Goal: Task Accomplishment & Management: Complete application form

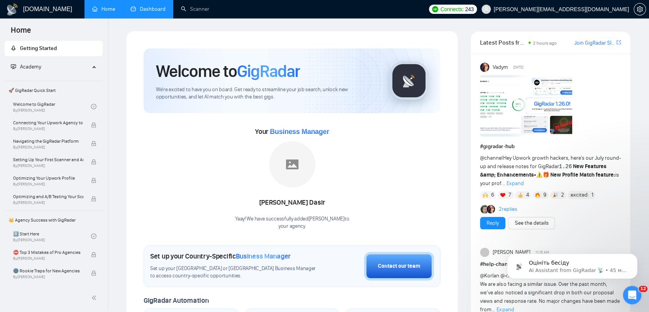
click at [138, 10] on link "Dashboard" at bounding box center [148, 9] width 35 height 7
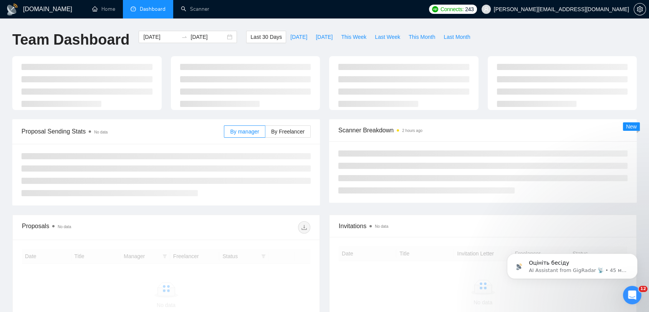
click at [234, 26] on div "[DOMAIN_NAME] Home Dashboard Scanner Connects: 243 [PERSON_NAME][EMAIL_ADDRESS]…" at bounding box center [324, 203] width 649 height 406
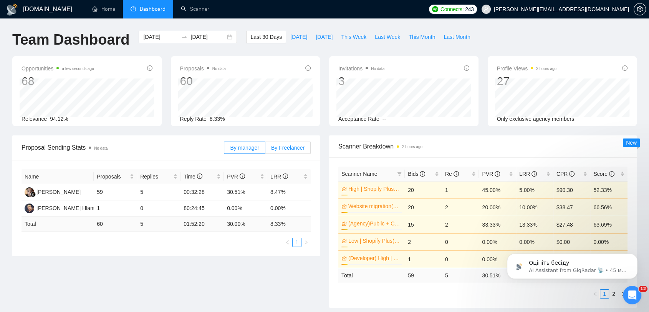
click at [287, 150] on span "By Freelancer" at bounding box center [287, 147] width 33 height 6
click at [265, 149] on input "By Freelancer" at bounding box center [265, 149] width 0 height 0
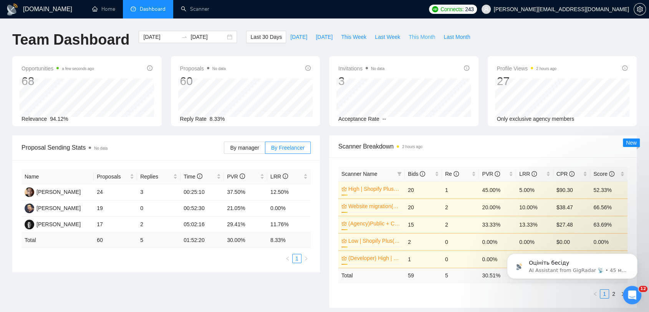
click at [415, 38] on span "This Month" at bounding box center [422, 37] width 27 height 8
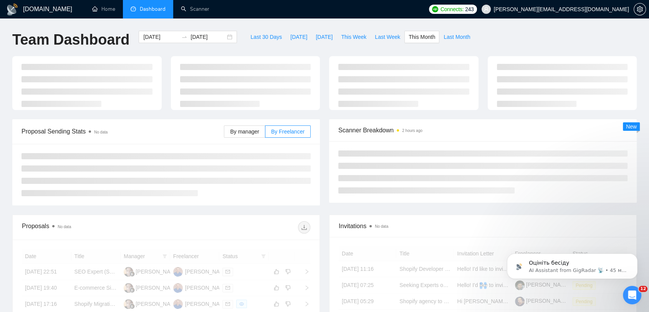
type input "[DATE]"
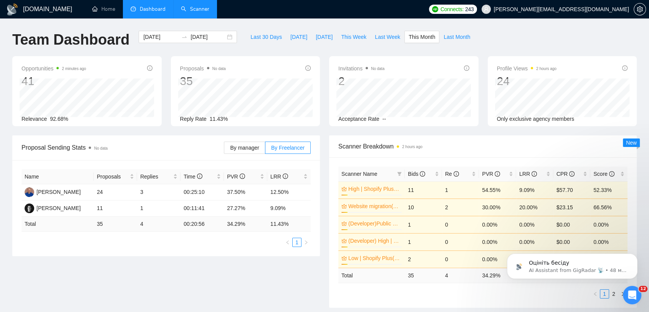
drag, startPoint x: 203, startPoint y: 12, endPoint x: 210, endPoint y: 16, distance: 7.8
click at [203, 12] on link "Scanner" at bounding box center [195, 9] width 28 height 7
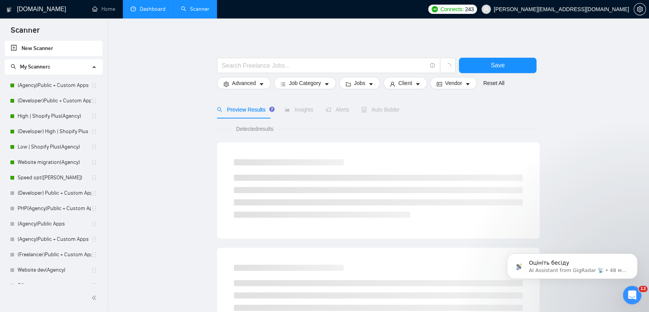
click at [145, 10] on link "Dashboard" at bounding box center [148, 9] width 35 height 7
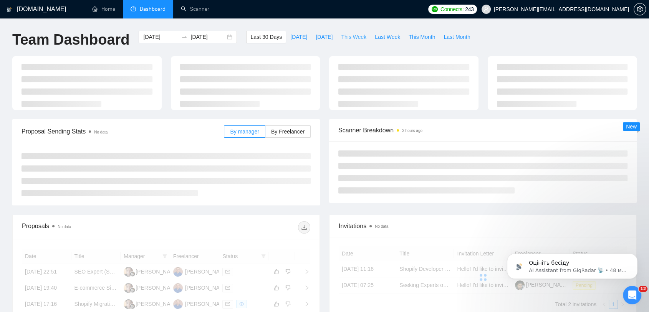
click at [341, 38] on span "This Week" at bounding box center [353, 37] width 25 height 8
type input "[DATE]"
click at [287, 131] on span "By Freelancer" at bounding box center [287, 131] width 33 height 6
click at [265, 133] on input "By Freelancer" at bounding box center [265, 133] width 0 height 0
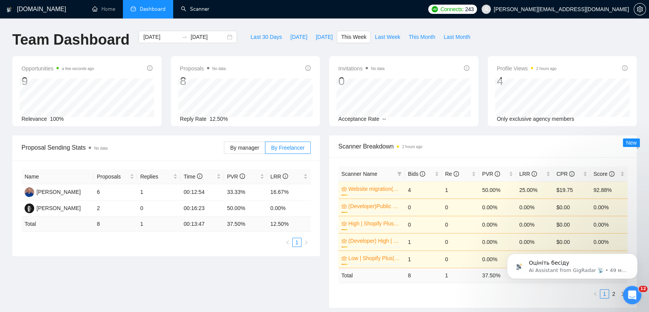
drag, startPoint x: 199, startPoint y: 10, endPoint x: 146, endPoint y: 98, distance: 102.7
click at [199, 10] on link "Scanner" at bounding box center [195, 9] width 28 height 7
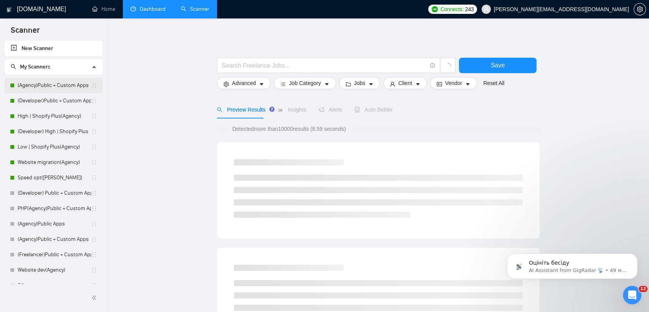
click at [69, 84] on link "(Agency)Public + Custom Apps" at bounding box center [54, 85] width 73 height 15
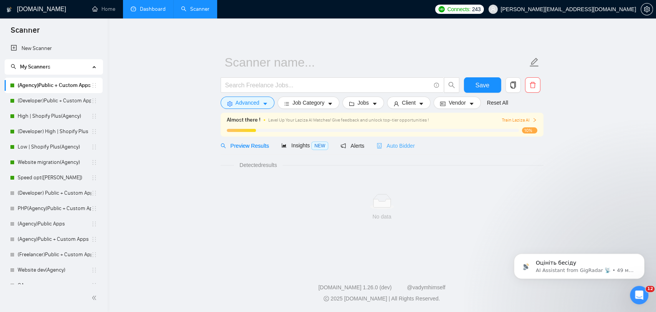
click at [411, 124] on div "Level Up Your Laziza AI Matches! Give feedback and unlock top-tier opportunitie…" at bounding box center [370, 120] width 204 height 8
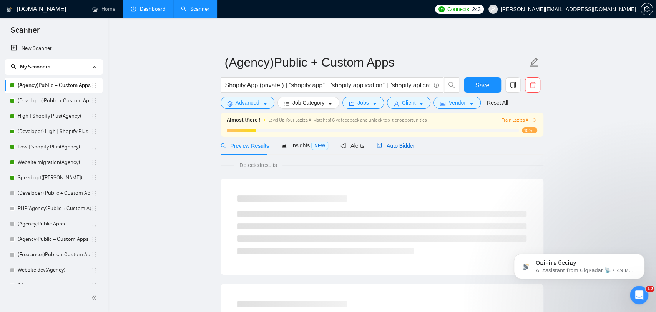
click at [399, 147] on span "Auto Bidder" at bounding box center [396, 146] width 38 height 6
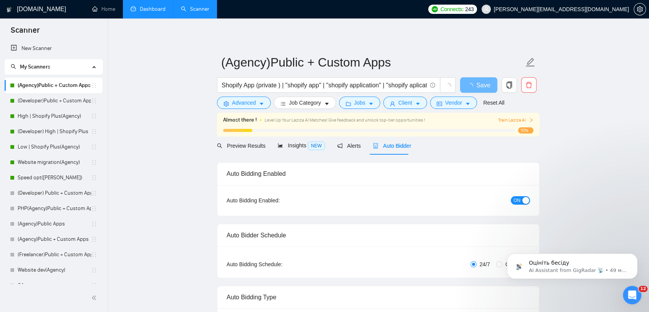
click at [400, 145] on span "Auto Bidder" at bounding box center [392, 146] width 38 height 6
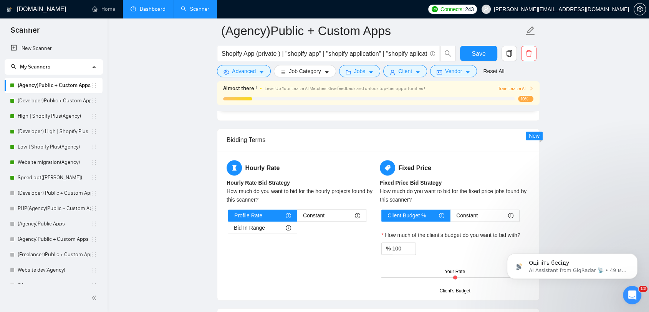
scroll to position [1067, 0]
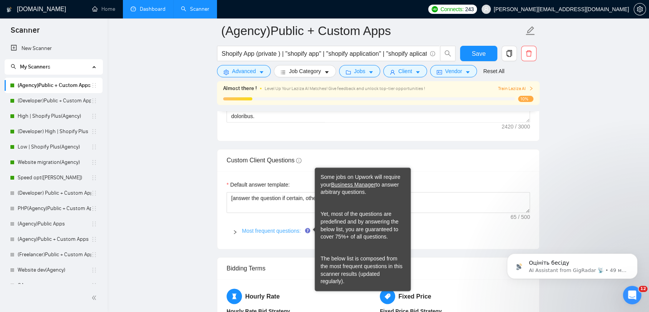
click at [265, 229] on link "Most frequent questions:" at bounding box center [271, 230] width 59 height 6
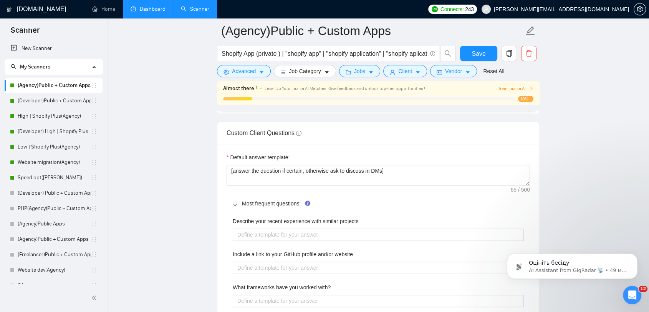
scroll to position [1195, 0]
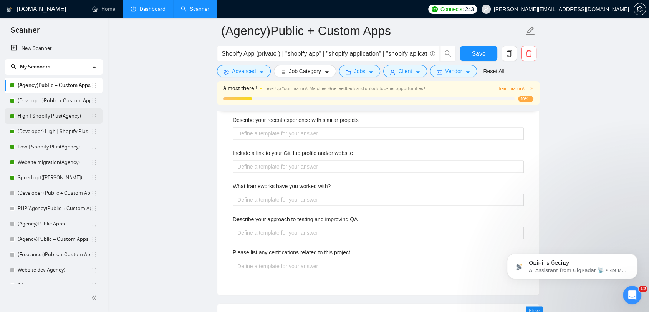
click at [56, 112] on link "High | Shopify Plus(Agency)" at bounding box center [54, 115] width 73 height 15
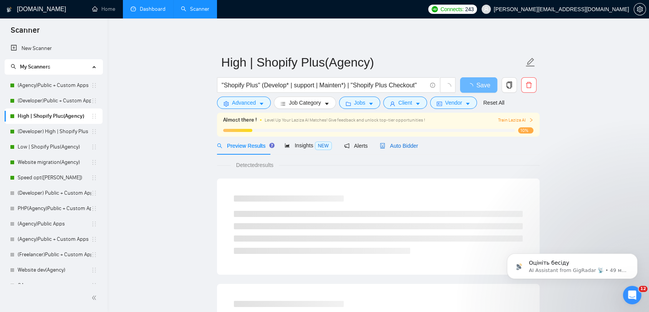
click at [392, 146] on span "Auto Bidder" at bounding box center [399, 146] width 38 height 6
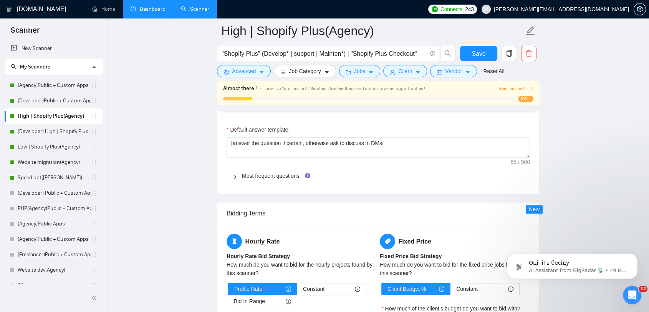
scroll to position [1024, 0]
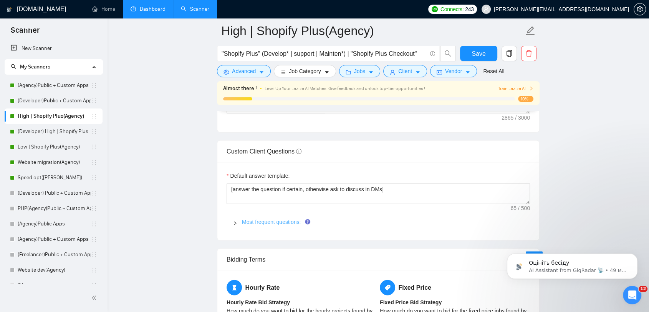
click at [255, 222] on link "Most frequent questions:" at bounding box center [271, 222] width 59 height 6
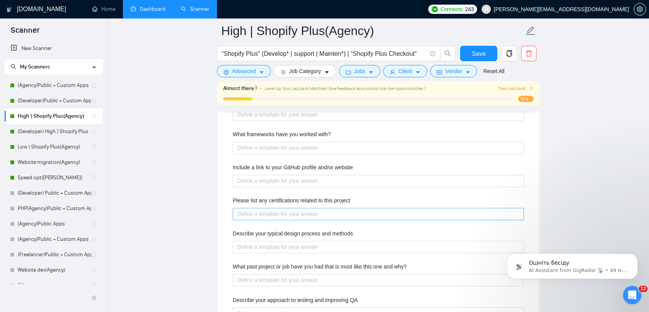
scroll to position [1195, 0]
click at [57, 130] on link "(Developer) High | Shopify Plus" at bounding box center [54, 131] width 73 height 15
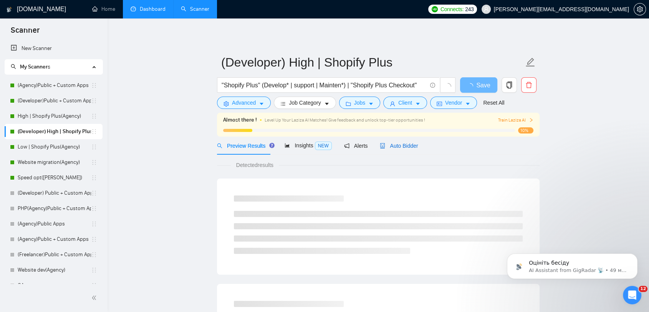
click at [393, 148] on span "Auto Bidder" at bounding box center [399, 146] width 38 height 6
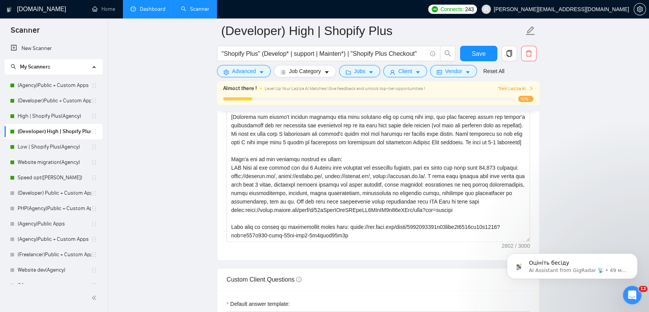
scroll to position [683, 0]
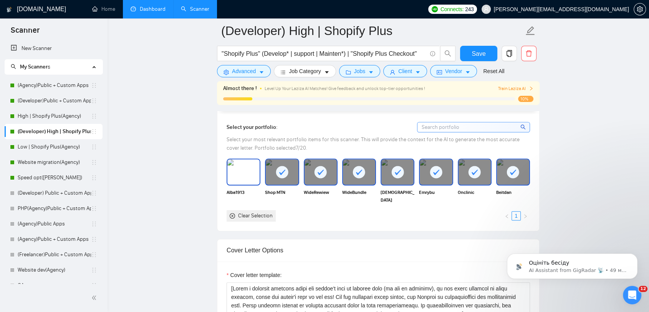
click at [241, 164] on img at bounding box center [243, 171] width 32 height 25
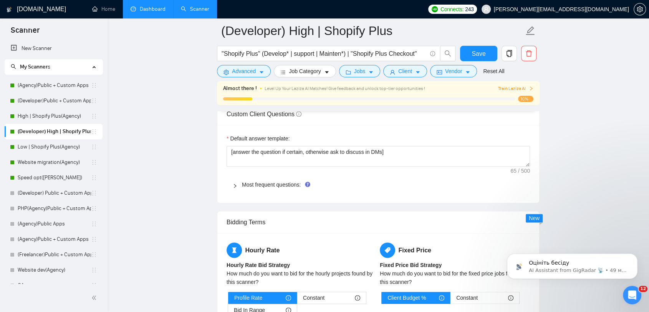
scroll to position [1067, 0]
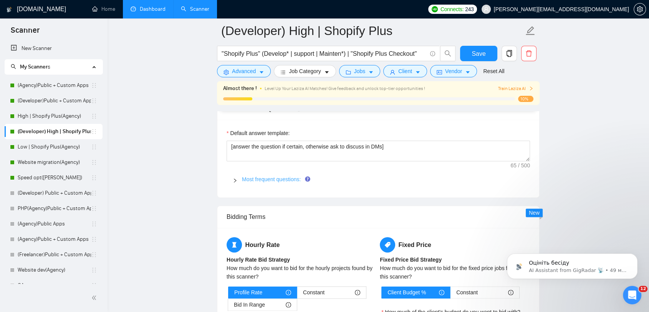
click at [258, 175] on span "Most frequent questions:" at bounding box center [383, 179] width 282 height 8
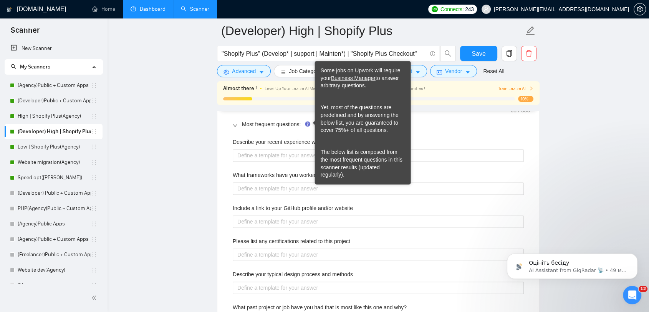
scroll to position [1153, 0]
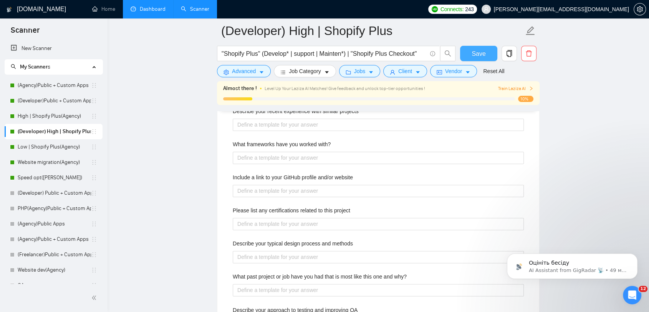
click at [479, 53] on span "Save" at bounding box center [479, 54] width 14 height 10
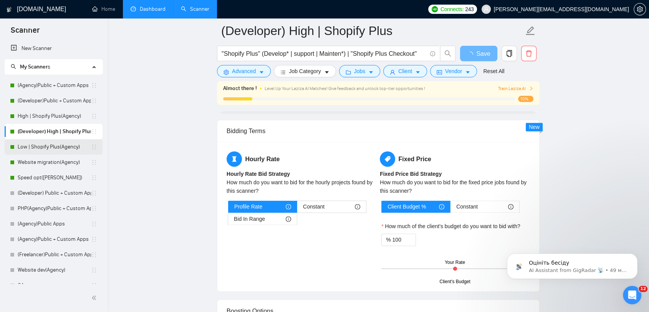
click at [43, 146] on link "Low | Shopify Plus(Agency)" at bounding box center [54, 146] width 73 height 15
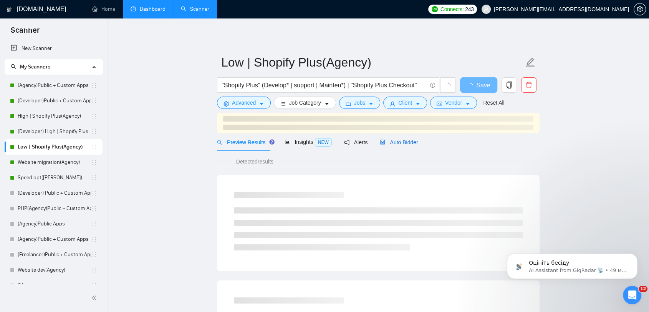
click at [399, 143] on span "Auto Bidder" at bounding box center [399, 142] width 38 height 6
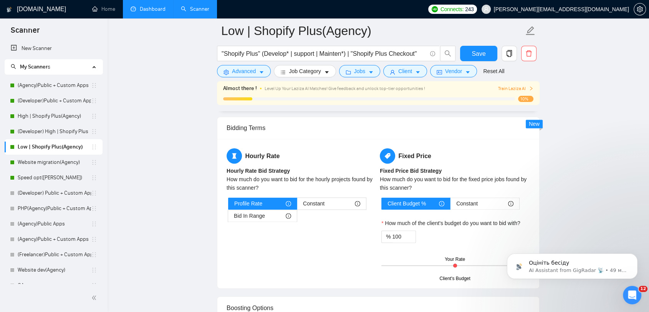
scroll to position [1110, 0]
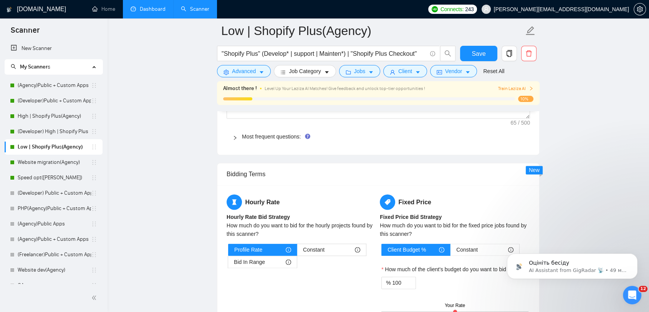
click at [261, 138] on span "Most frequent questions:" at bounding box center [383, 136] width 282 height 8
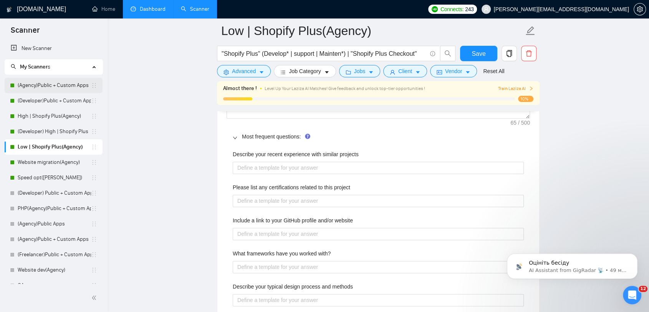
click at [55, 86] on link "(Agency)Public + Custom Apps" at bounding box center [54, 85] width 73 height 15
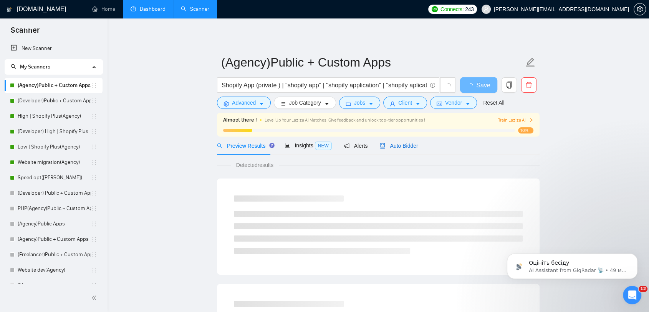
click at [407, 147] on span "Auto Bidder" at bounding box center [399, 146] width 38 height 6
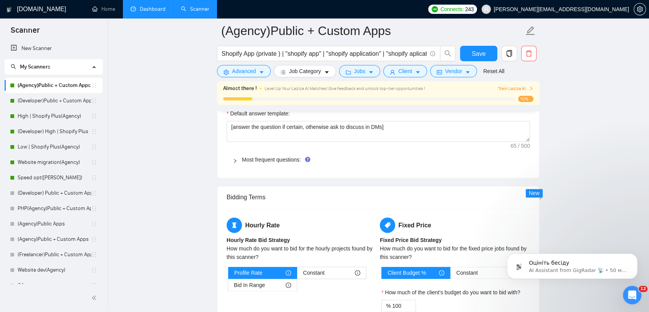
scroll to position [1153, 0]
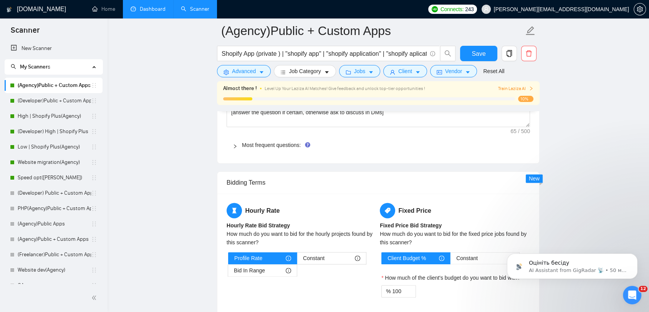
click at [251, 148] on div "Most frequent questions:" at bounding box center [379, 145] width 304 height 18
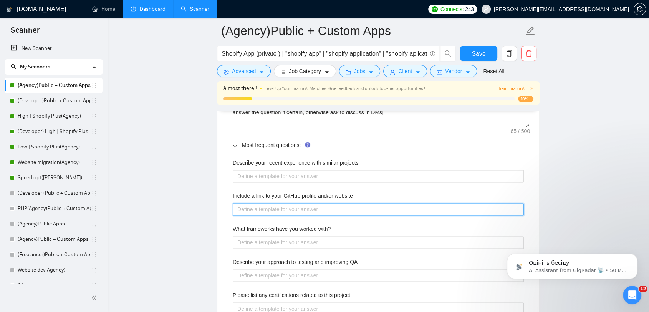
click at [291, 211] on website "Include a link to your GitHub profile and/or website" at bounding box center [378, 209] width 291 height 12
type website "х"
type website "["
type website "[]"
type website "[H]"
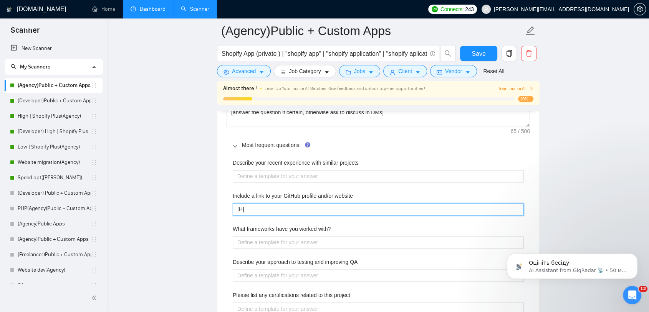
type website "[He]"
type website "[Her]"
type website "[Here]"
type website "[Here ]"
type website "[Here i]"
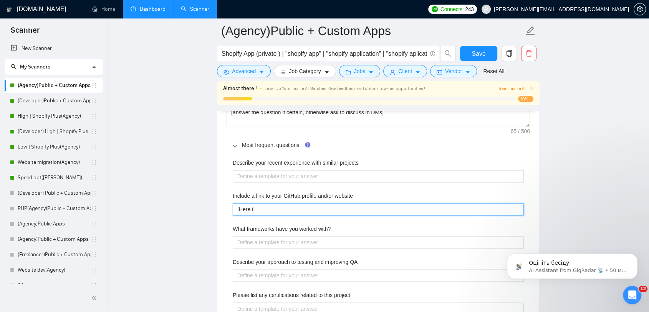
type website "[Here is]"
type website "[Here is ]"
type website "[Here is o]"
type website "[Here is ou]"
type website "[Here is our]"
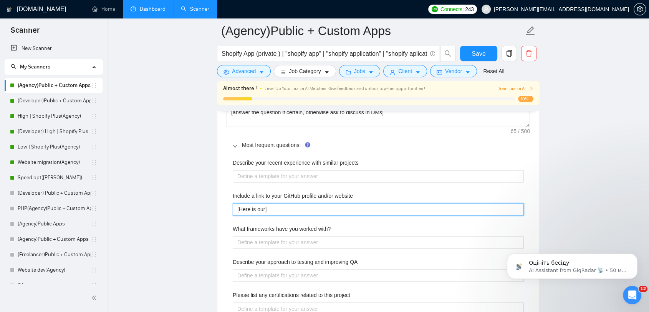
type website "[Here is our ]"
type website "[Here is our w]"
type website "[Here is our we]"
type website "[Here is our web]"
type website "[Here is our webs]"
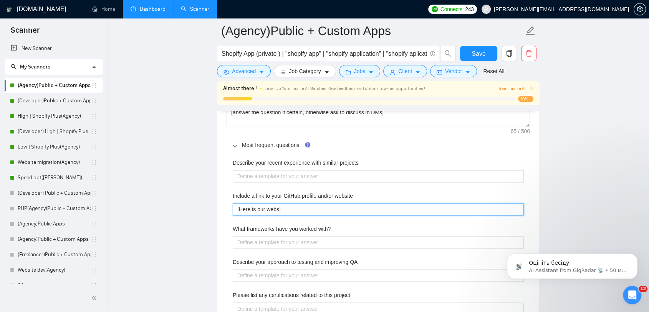
type website "[Here is our websi]"
type website "[Here is our websit]"
type website "[Here is our website]"
type website "[Here is our website:]"
type website "[Here is our website: ]"
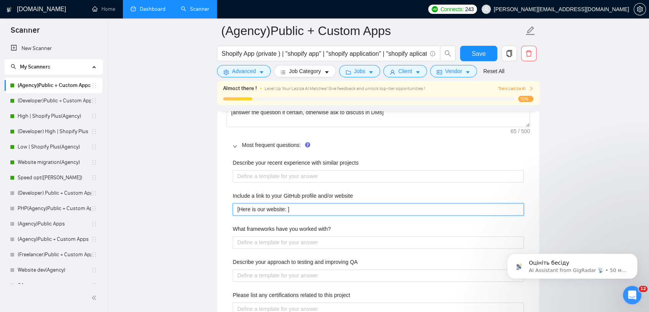
type website "[Here is our website: g]"
type website "[Here is our website: gr]"
type website "[Here is our website: gro]"
type website "[Here is our website: grod]"
type website "[Here is our website: grodas]"
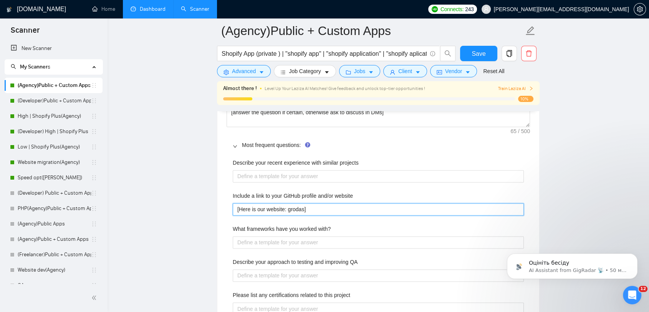
type website "[Here is our website: grodasg]"
type website "[Here is our website: grodasgr]"
type website "[Here is our website: grodasgro]"
type website "[Here is our website: grodasgrou]"
type website "[Here is our website: grodasgroup]"
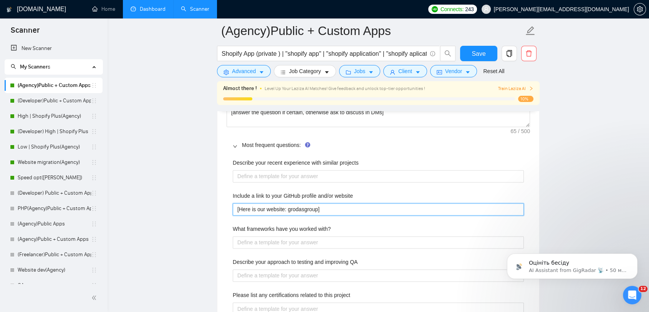
type website "[Here is our website: grodasgroupc]"
type website "[Here is our website: grodasgroup]"
type website "[Here is our website: grodasgroup.]"
type website "[Here is our website: grodasgroup.c]"
type website "[Here is our website: [DOMAIN_NAME]]"
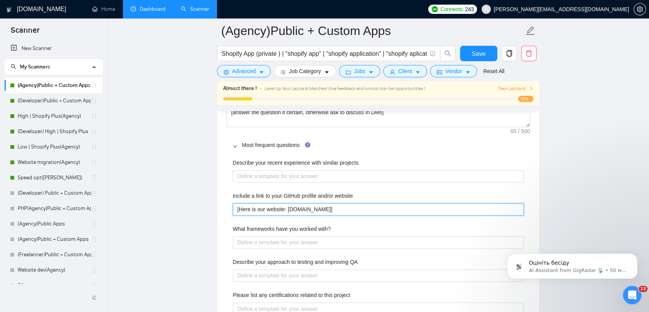
type website "[Here is our website: [DOMAIN_NAME]]"
click at [189, 195] on main "(Agency)Public + Custom Apps Shopify App (private ) | "shopify app" | "shopify …" at bounding box center [378, 104] width 517 height 2453
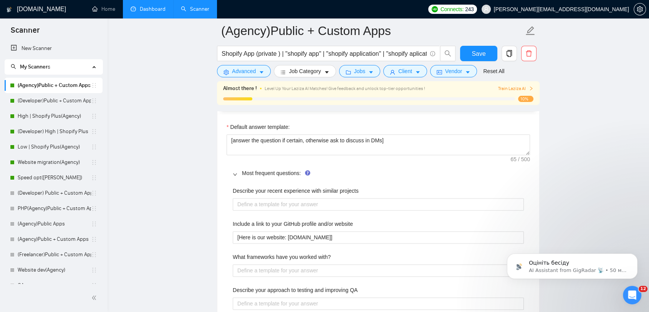
scroll to position [1110, 0]
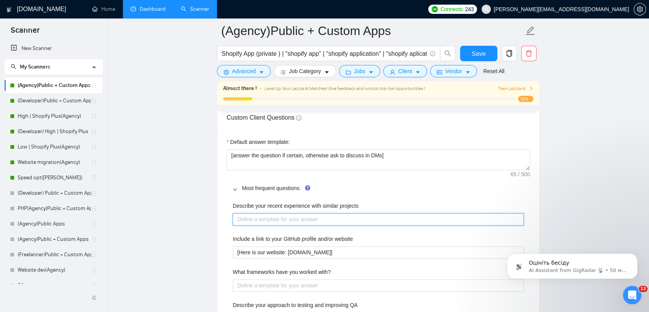
click at [331, 221] on projects "Describe your recent experience with similar projects" at bounding box center [378, 219] width 291 height 12
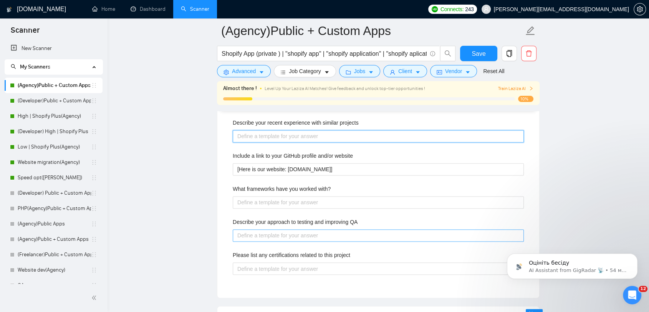
scroll to position [1238, 0]
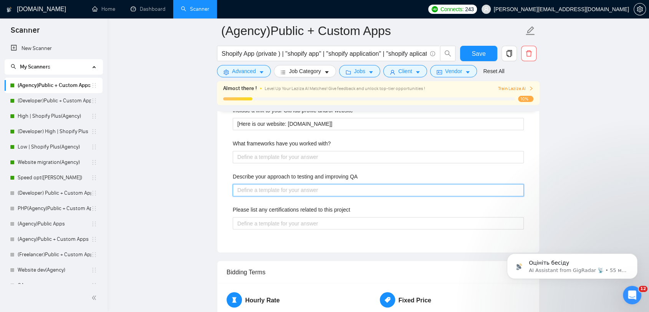
click at [287, 186] on QA "Describe your approach to testing and improving QA" at bounding box center [378, 190] width 291 height 12
type QA "х"
type QA "["
type QA "[]"
type QA "[U]"
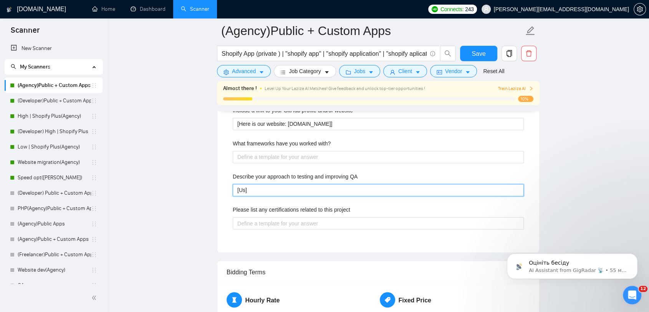
type QA "[Use]"
type QA "[Use ]"
type QA "[Use o]"
type QA "[Use on]"
type QA "[Use one]"
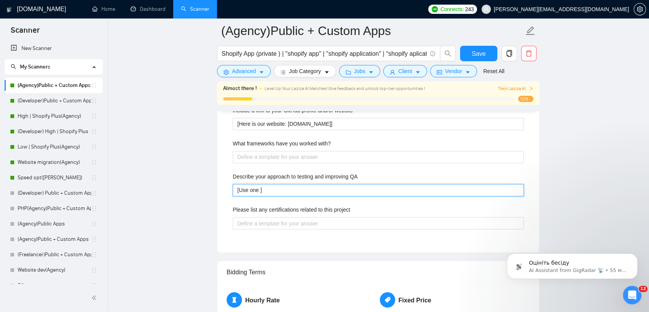
type QA "[Use one ]"
click at [260, 189] on QA "[Use one ]" at bounding box center [378, 190] width 291 height 12
type QA "[Use one o]"
type QA "[Use one of]"
type QA "[Use one of ]"
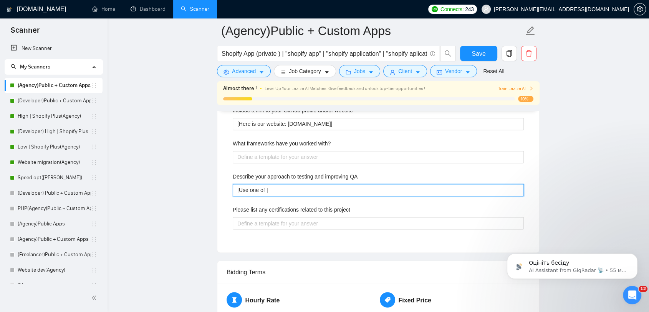
type QA "[Use one of t]"
type QA "[Use one of th]"
type QA "[Use one of thi]"
type QA "[Use one of this]"
type QA "[Use one of this ]"
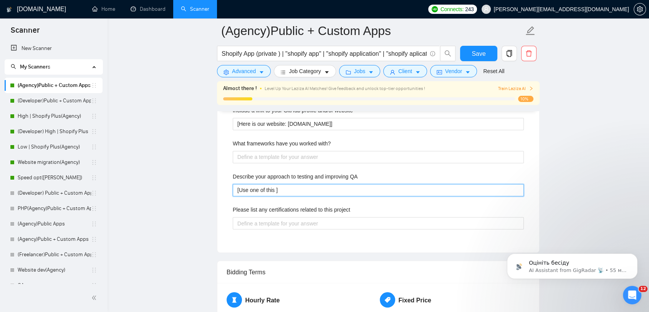
type QA "[Use one of this s]"
type QA "[Use one of this ]"
type QA "[Use one of this me]"
type QA "[Use one of this mes]"
type QA "[Use one of this mess]"
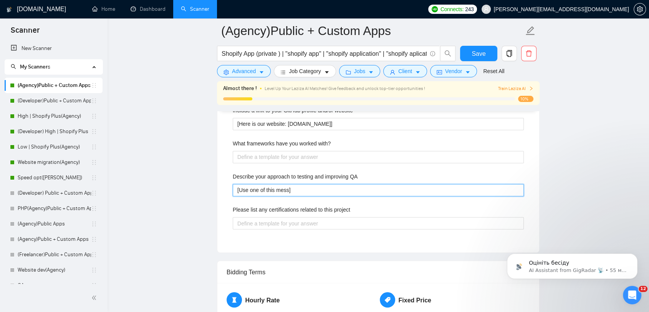
type QA "[Use one of this messa]"
type QA "[Use one of this messag]"
type QA "[Use one of this messages]"
type QA "[Use one of this messages:]"
type QA "[Use one of this messages: ]"
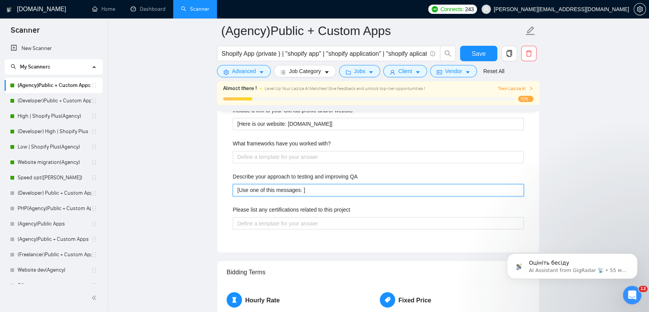
type QA "[Use one of this messages: ]"
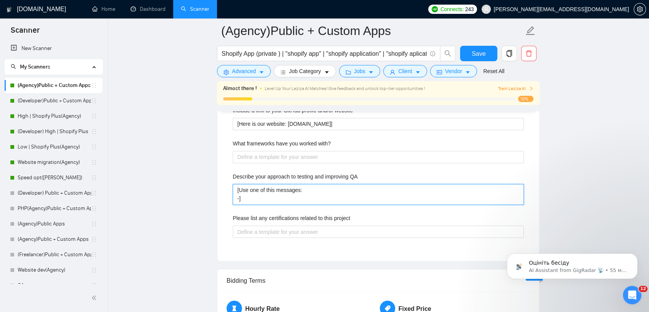
type QA "[Use one of this messages: - ]"
paste QA "Our QA process combines both manual and automated testing to catch issues early…"
type QA "[Use one of this messages: - Our QA process combines both manual and automated …"
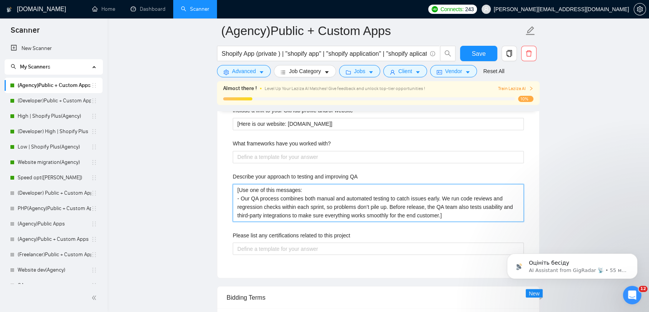
drag, startPoint x: 275, startPoint y: 188, endPoint x: 269, endPoint y: 188, distance: 6.1
click at [269, 188] on QA "[Use one of this messages: - Our QA process combines both manual and automated …" at bounding box center [378, 203] width 291 height 38
type QA "[Use one of thi messages: - Our QA process combines both manual and automated t…"
type QA "[Use one of th messages: - Our QA process combines both manual and automated te…"
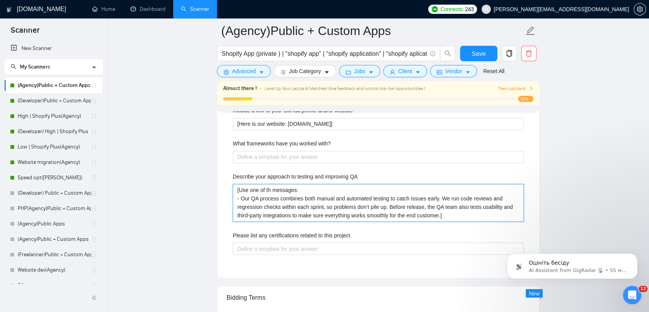
type QA "[Use one of the messages: - Our QA process combines both manual and automated t…"
type QA "[Use one of the f messages: - Our QA process combines both manual and automated…"
type QA "[Use one of the fo messages: - Our QA process combines both manual and automate…"
type QA "[Use one of the fol messages: - Our QA process combines both manual and automat…"
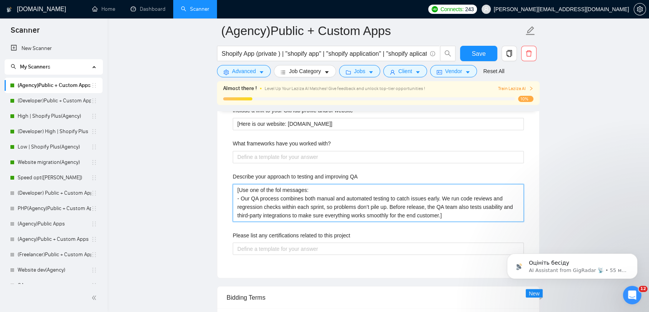
type QA "[Use one of the foll messages: - Our QA process combines both manual and automa…"
type QA "[Use one of the follo messages: - Our QA process combines both manual and autom…"
type QA "[Use one of the followi messages: - Our QA process combines both manual and aut…"
type QA "[Use one of the followin messages: - Our QA process combines both manual and au…"
type QA "[Use one of the following messages: - Our QA process combines both manual and a…"
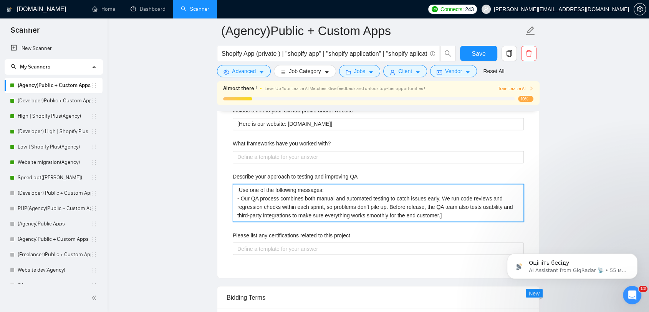
click at [329, 187] on QA "[Use one of the following messages: - Our QA process combines both manual and a…" at bounding box center [378, 203] width 291 height 38
click at [443, 211] on QA "[Use one of the following messages: - Our QA process combines both manual and a…" at bounding box center [378, 203] width 291 height 38
type QA "[Use one of the following messages: - Our QA process combines both manual and a…"
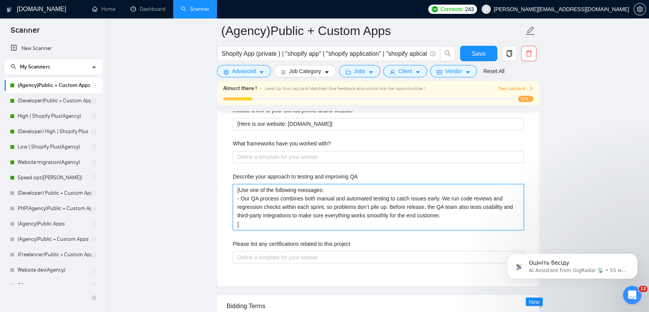
type QA "[Use one of the following messages: - Our QA process combines both manual and a…"
drag, startPoint x: 417, startPoint y: 214, endPoint x: 412, endPoint y: 224, distance: 10.8
click at [409, 212] on QA "[Use one of the following messages: - Our QA process combines both manual and a…" at bounding box center [378, 207] width 291 height 46
type QA "[Use one of the following messages: - Our QA process combines both manual and a…"
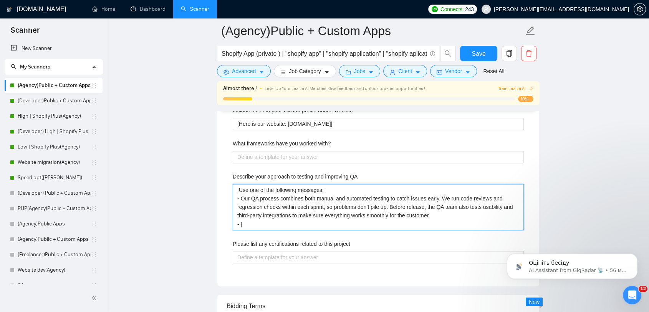
type QA "[Use one of the following messages: - Our QA process combines both manual and a…"
drag, startPoint x: 318, startPoint y: 36, endPoint x: 332, endPoint y: 75, distance: 41.1
drag, startPoint x: 332, startPoint y: 75, endPoint x: 282, endPoint y: 222, distance: 155.9
click at [290, 224] on QA "[Use one of the following messages: - Our QA process combines both manual and a…" at bounding box center [378, 207] width 291 height 46
click at [242, 224] on QA "[Use one of the following messages: - Our QA process combines both manual and a…" at bounding box center [378, 207] width 291 height 46
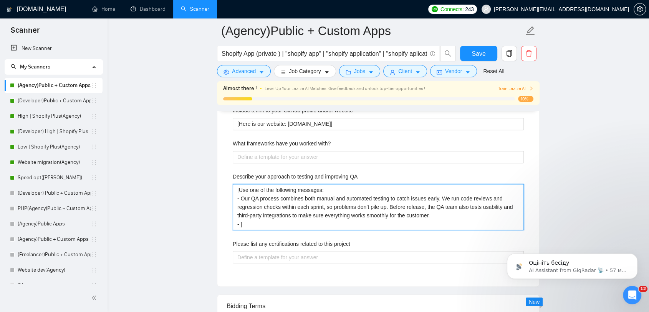
click at [241, 222] on QA "[Use one of the following messages: - Our QA process combines both manual and a…" at bounding box center [378, 207] width 291 height 46
paste QA "We follow a clear QA process that includes manual and automated testing. Each s…"
type QA "[Use one of the following messages: - Our QA process combines both manual and a…"
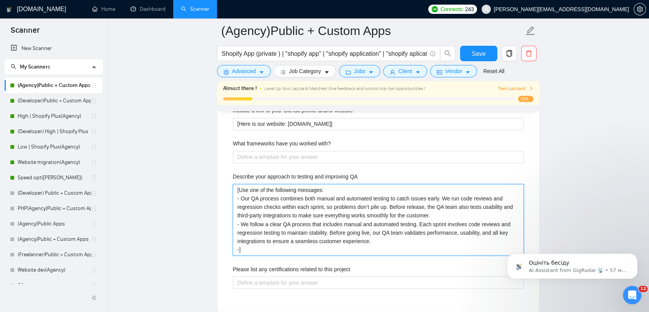
type QA "[Use one of the following messages: - Our QA process combines both manual and a…"
paste QA "Our QA approach blends unit tests, regression testing, and peer code reviews du…"
type QA "[Use one of the following messages: - Our QA process combines both manual and a…"
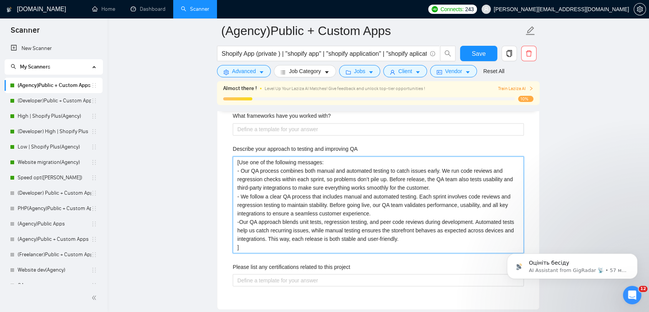
scroll to position [1281, 0]
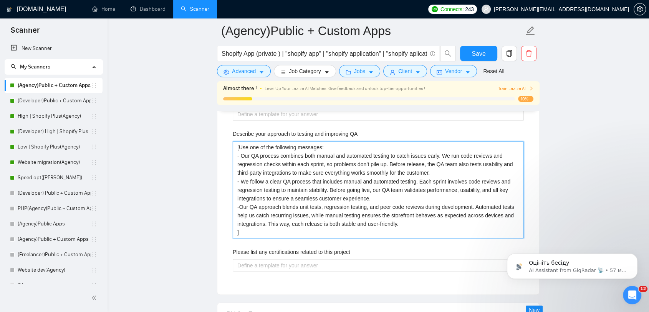
type QA "[Use one of the following messages: - Our QA process combines both manual and a…"
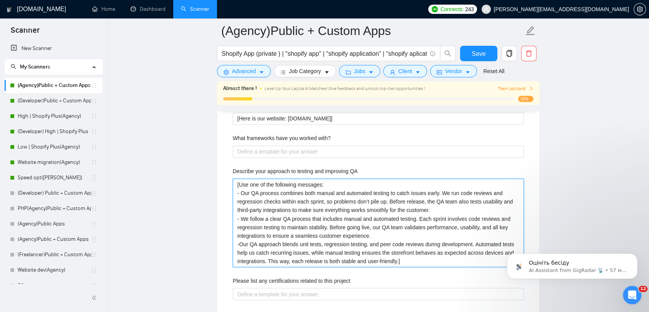
scroll to position [1238, 0]
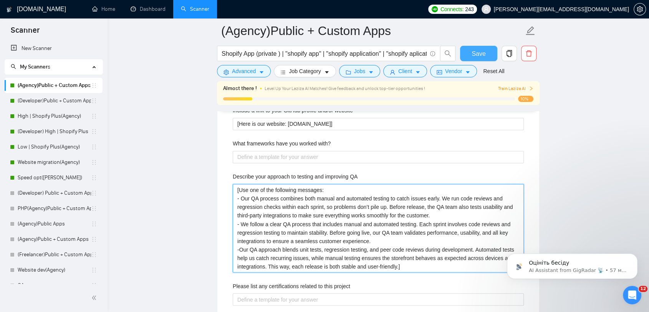
type QA "[Use one of the following messages: - Our QA process combines both manual and a…"
click at [483, 50] on span "Save" at bounding box center [479, 54] width 14 height 10
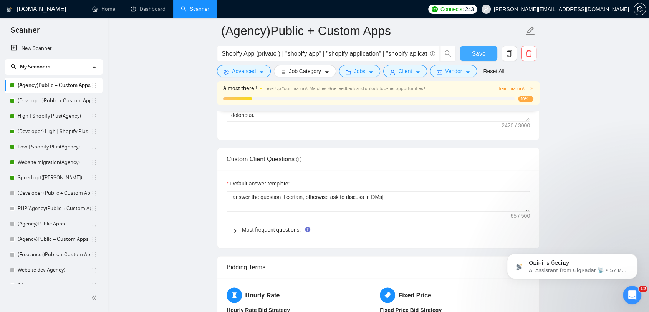
scroll to position [1110, 0]
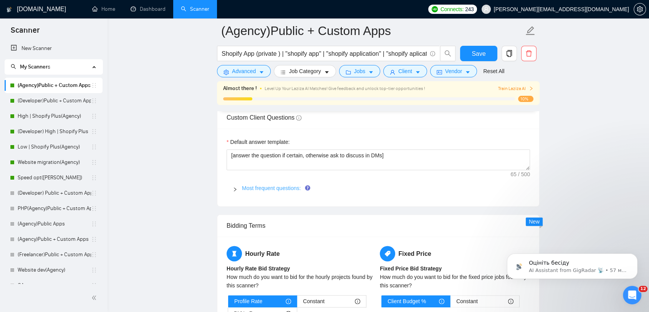
click at [251, 188] on link "Most frequent questions:" at bounding box center [271, 188] width 59 height 6
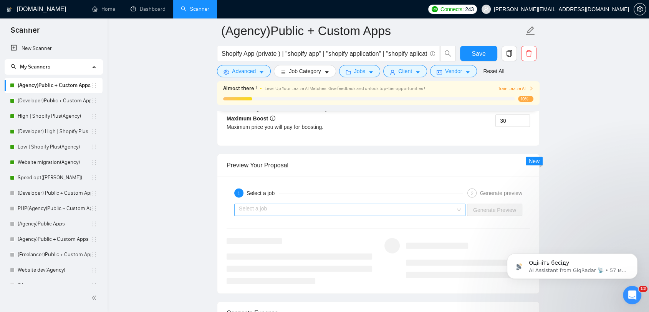
scroll to position [1750, 0]
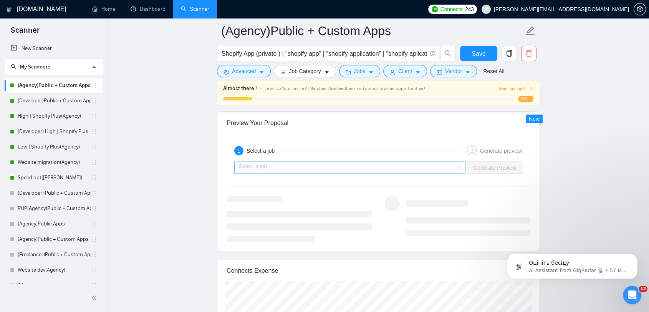
click at [439, 164] on input "search" at bounding box center [347, 168] width 217 height 12
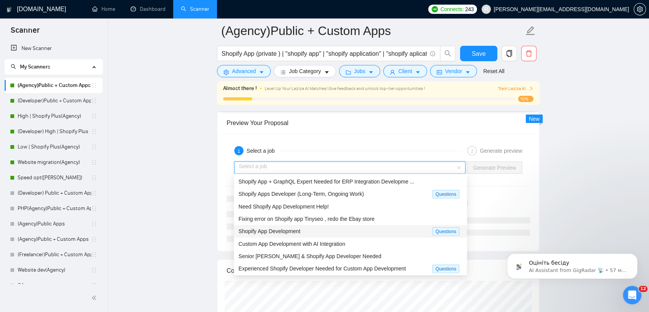
click at [405, 229] on div "Shopify App Development" at bounding box center [336, 231] width 194 height 9
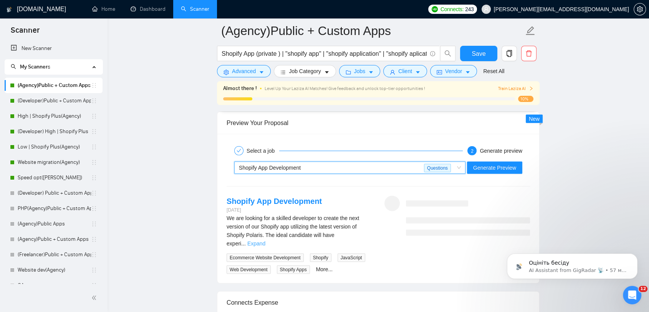
click at [265, 240] on link "Expand" at bounding box center [256, 243] width 18 height 6
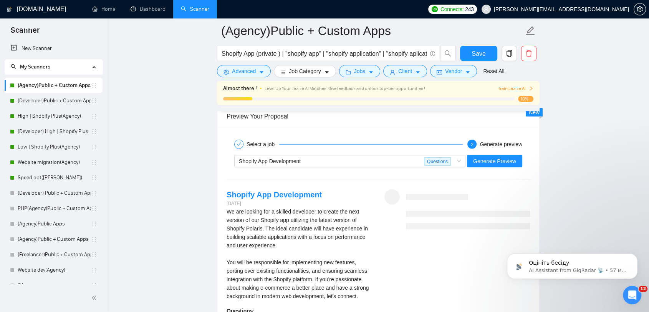
scroll to position [1707, 0]
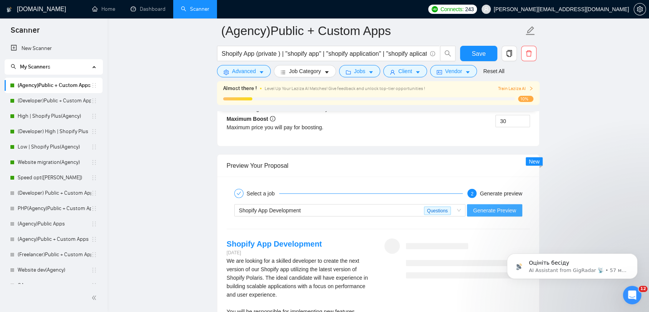
click at [502, 208] on span "Generate Preview" at bounding box center [494, 210] width 43 height 8
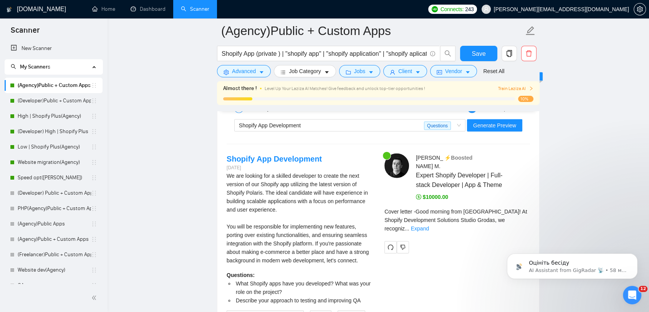
scroll to position [1793, 0]
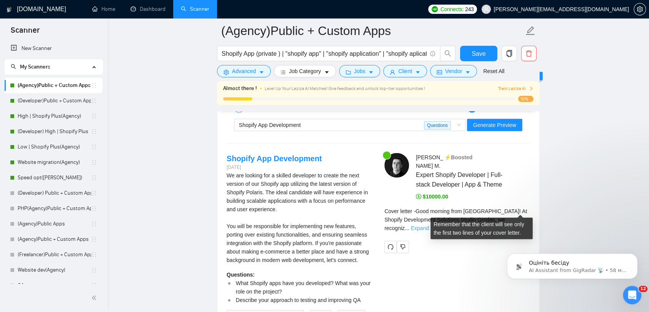
click at [429, 225] on link "Expand" at bounding box center [420, 228] width 18 height 6
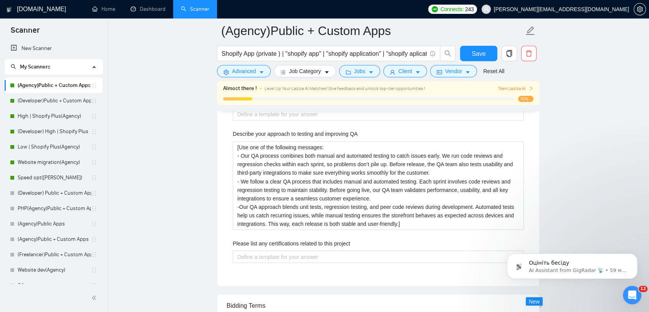
scroll to position [1195, 0]
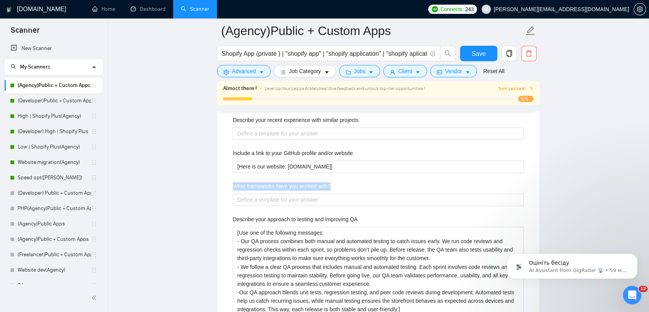
drag, startPoint x: 331, startPoint y: 182, endPoint x: 219, endPoint y: 184, distance: 112.6
click at [219, 184] on div "Default answer template: [answer the question if certain, otherwise ask to disc…" at bounding box center [378, 207] width 322 height 328
copy label "What frameworks have you worked with?"
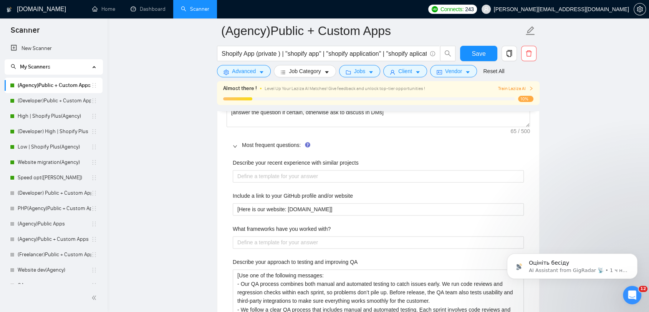
click at [373, 233] on div "What frameworks have you worked with?" at bounding box center [378, 230] width 291 height 12
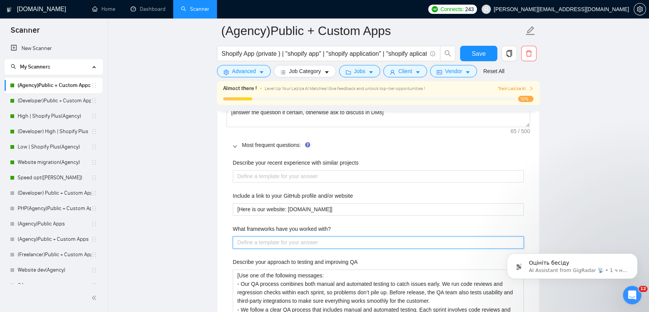
click at [315, 242] on with\? "What frameworks have you worked with?" at bounding box center [378, 242] width 291 height 12
paste with\? "We work with the following technologies for Shopify app development: Frontend: …"
type with\? "We work with the following technologies for Shopify app development: Frontend: …"
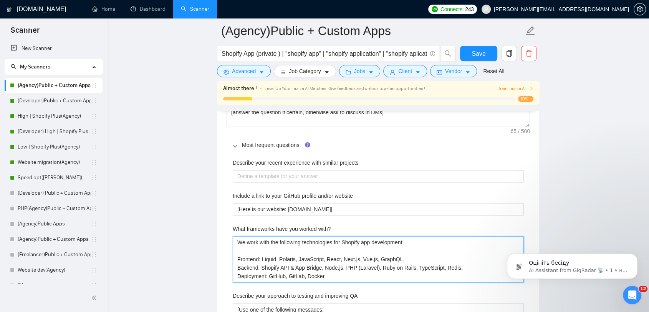
drag, startPoint x: 404, startPoint y: 241, endPoint x: 336, endPoint y: 239, distance: 68.4
click at [336, 239] on with\? "We work with the following technologies for Shopify app development: Frontend: …" at bounding box center [378, 259] width 291 height 46
type with\? "We work with the following technologies : Frontend: Liquid, Polaris, JavaScript…"
type with\? "We work with the following technologies: Frontend: Liquid, Polaris, JavaScript,…"
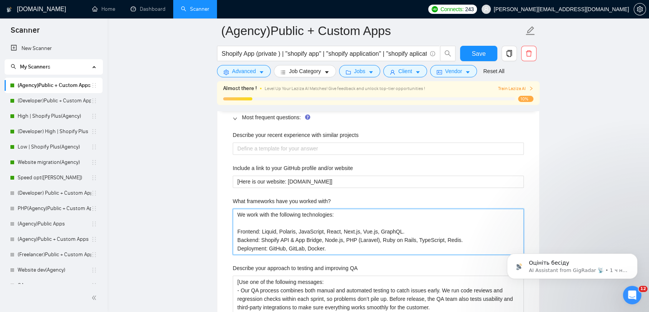
scroll to position [1195, 0]
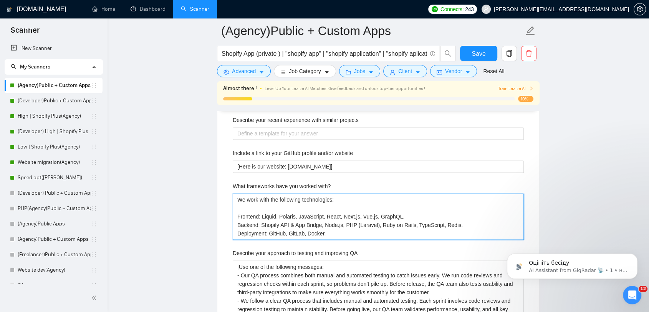
click at [236, 200] on with\? "We work with the following technologies: Frontend: Liquid, Polaris, JavaScript,…" at bounding box center [378, 216] width 291 height 46
click at [339, 235] on with\? "[We work with the following technologies: Frontend: Liquid, Polaris, JavaScript…" at bounding box center [378, 216] width 291 height 46
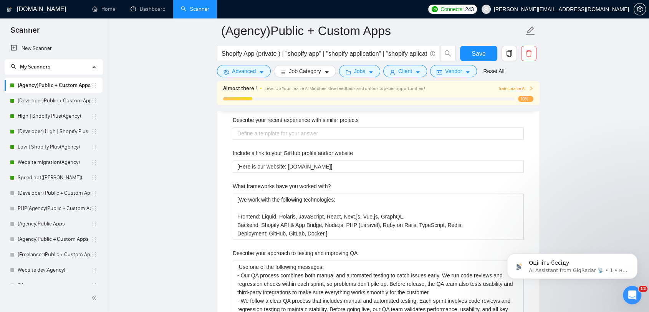
drag, startPoint x: 544, startPoint y: 155, endPoint x: 561, endPoint y: 119, distance: 39.0
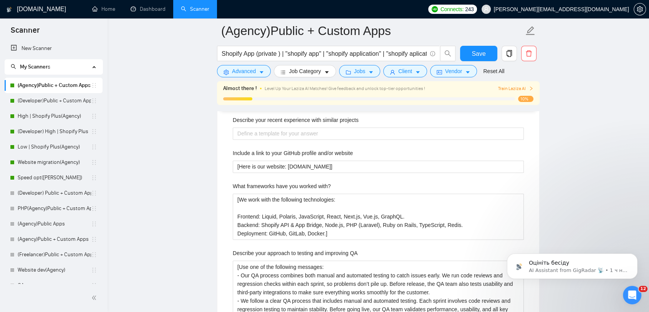
scroll to position [1153, 0]
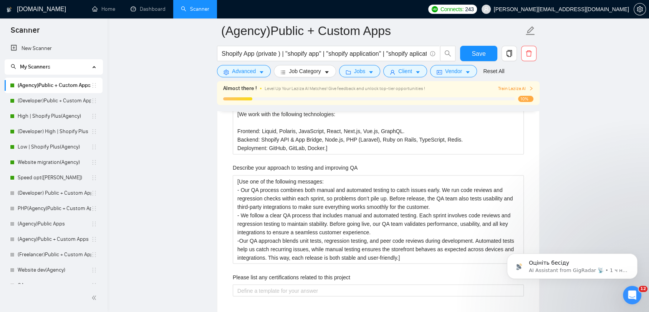
click at [202, 145] on main "(Agency)Public + Custom Apps Shopify App (private ) | "shopify app" | "shopify …" at bounding box center [378, 278] width 517 height 3056
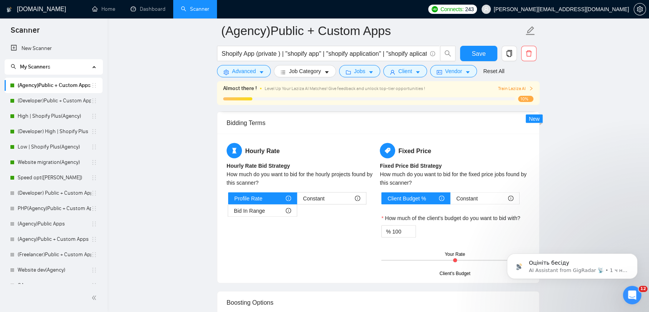
scroll to position [1579, 0]
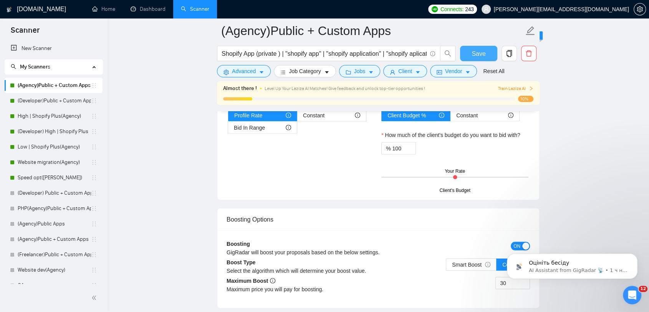
click at [479, 48] on button "Save" at bounding box center [478, 53] width 37 height 15
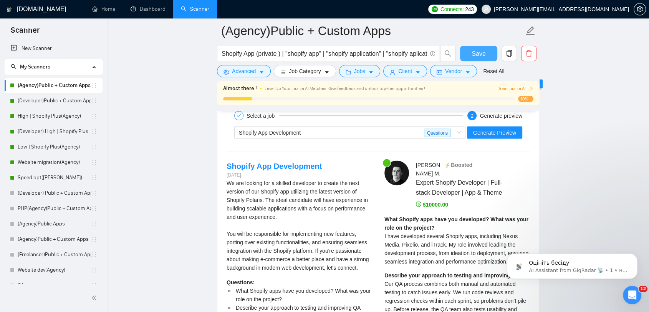
scroll to position [1494, 0]
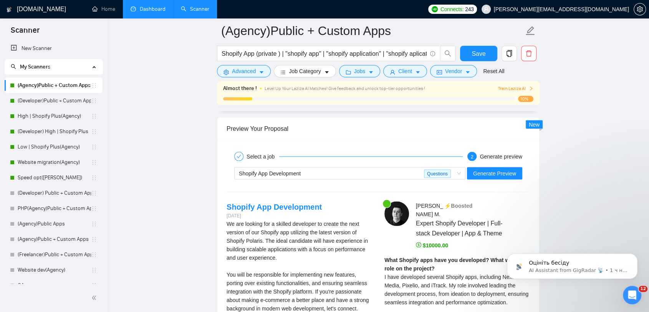
click at [136, 12] on link "Dashboard" at bounding box center [148, 9] width 35 height 7
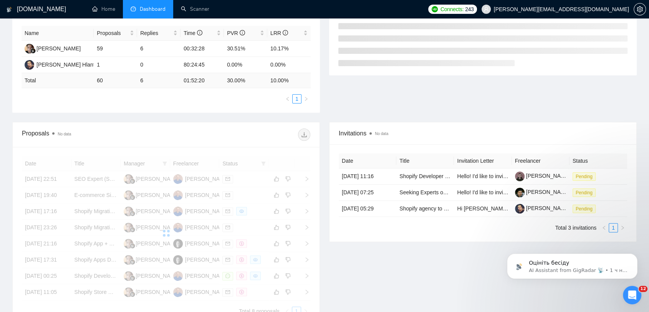
scroll to position [160, 0]
